Goal: Use online tool/utility: Utilize a website feature to perform a specific function

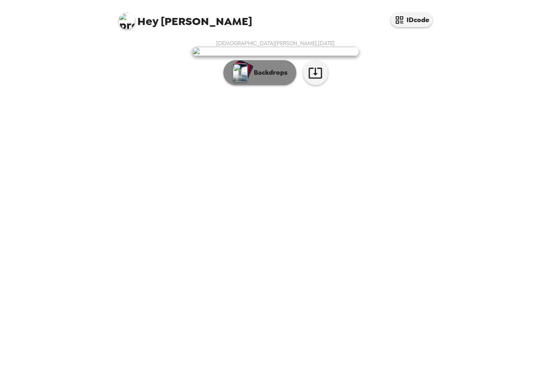
click at [272, 78] on p "Backdrops" at bounding box center [268, 73] width 38 height 10
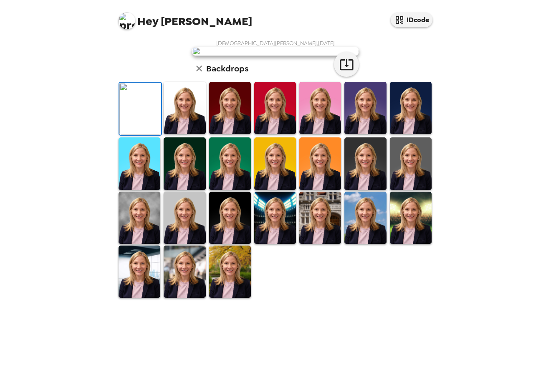
scroll to position [136, 0]
click at [192, 134] on img at bounding box center [184, 108] width 42 height 52
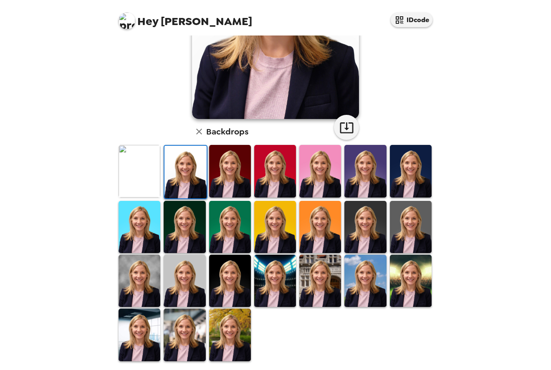
click at [191, 325] on img at bounding box center [184, 334] width 42 height 52
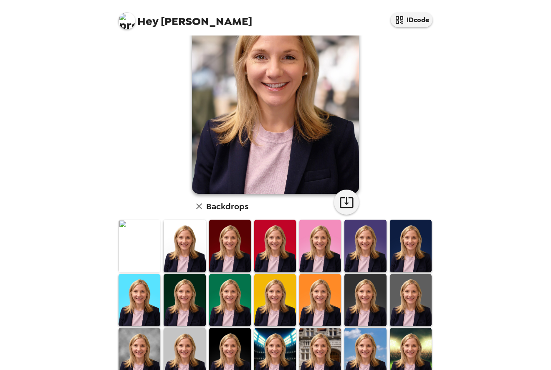
scroll to position [0, 0]
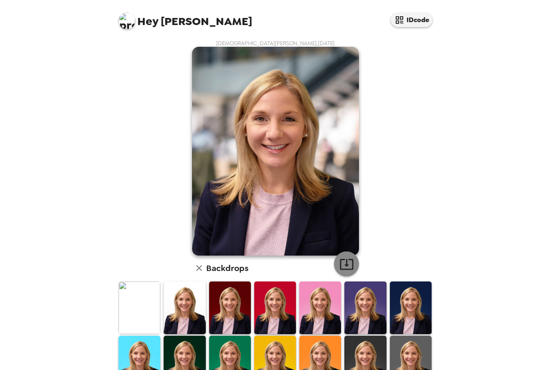
click at [347, 264] on icon "button" at bounding box center [346, 264] width 15 height 15
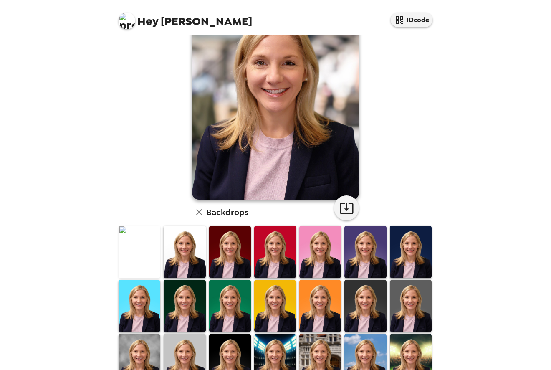
scroll to position [83, 0]
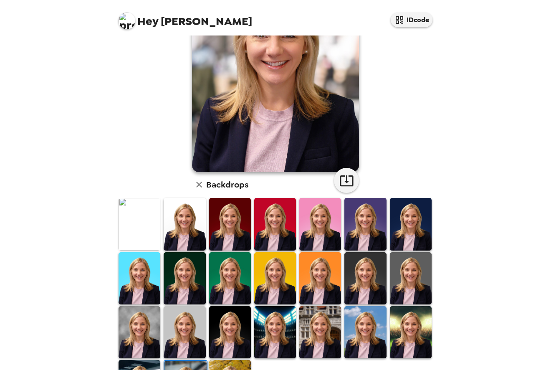
click at [366, 284] on img at bounding box center [365, 278] width 42 height 52
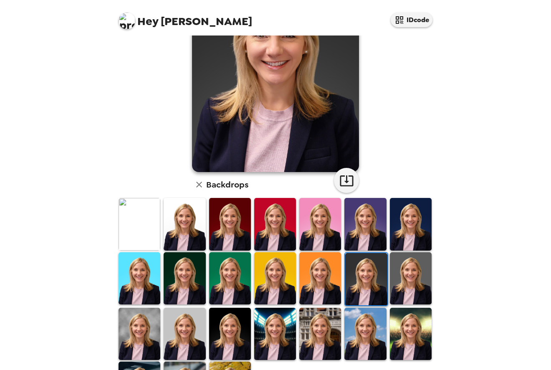
click at [401, 295] on img at bounding box center [411, 278] width 42 height 52
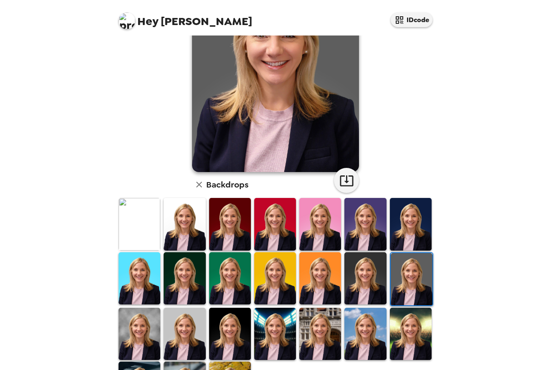
click at [402, 332] on img at bounding box center [411, 333] width 42 height 52
